Goal: Transaction & Acquisition: Subscribe to service/newsletter

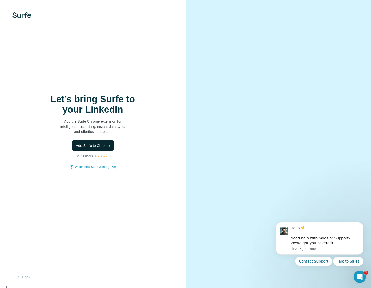
click at [102, 144] on span "Add Surfe to Chrome" at bounding box center [93, 145] width 34 height 5
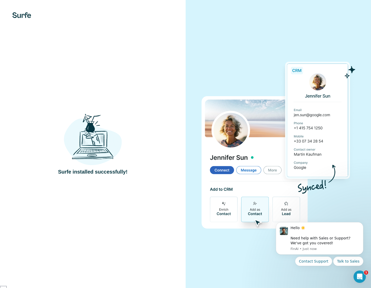
click at [144, 67] on div "Surfe installed successfully!" at bounding box center [93, 144] width 186 height 288
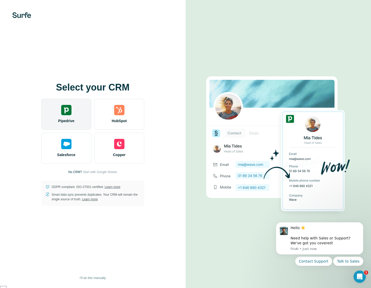
click at [63, 112] on img at bounding box center [66, 110] width 10 height 10
